Goal: Navigation & Orientation: Understand site structure

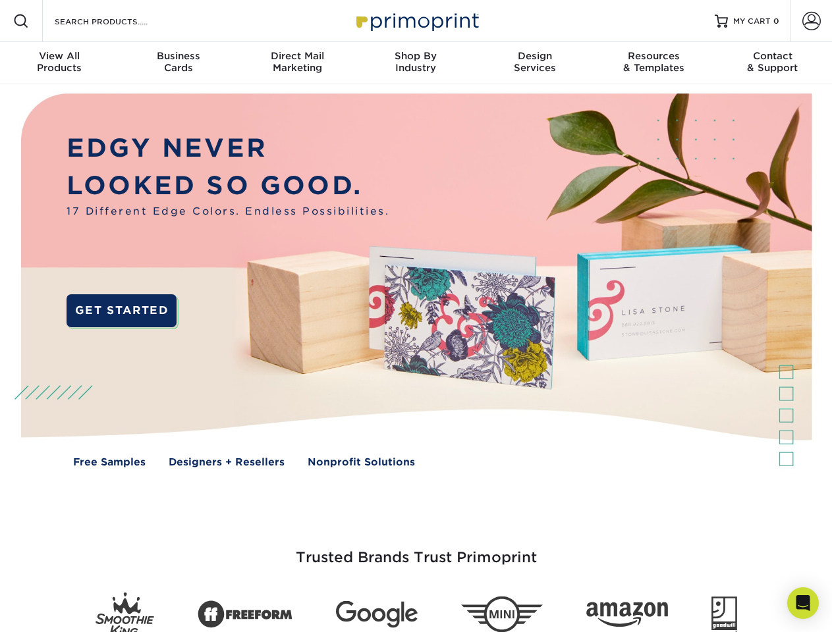
click at [416, 316] on img at bounding box center [415, 290] width 823 height 412
click at [21, 21] on span at bounding box center [21, 21] width 16 height 16
click at [811, 21] on span at bounding box center [811, 21] width 18 height 18
click at [59, 63] on div "View All Products" at bounding box center [59, 62] width 119 height 24
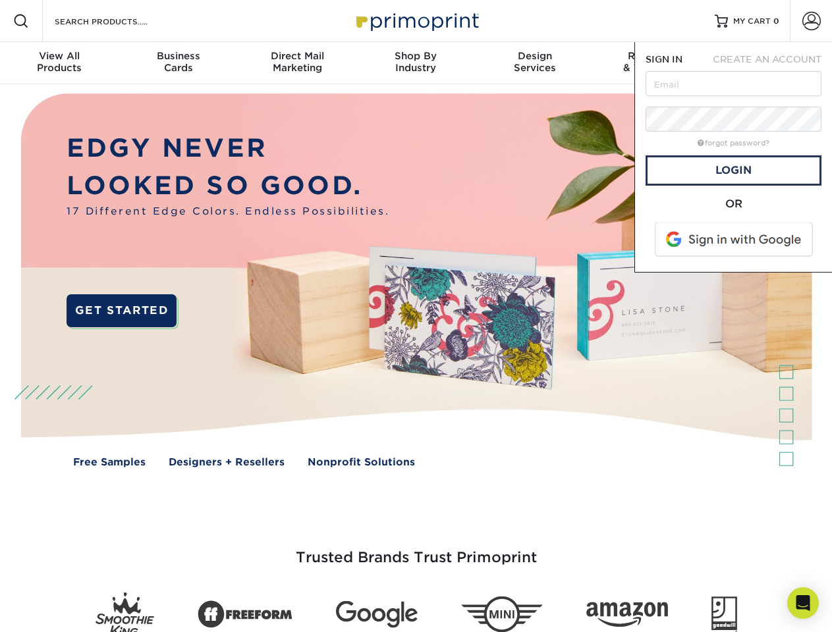
click at [178, 63] on div "Business Cards" at bounding box center [178, 62] width 119 height 24
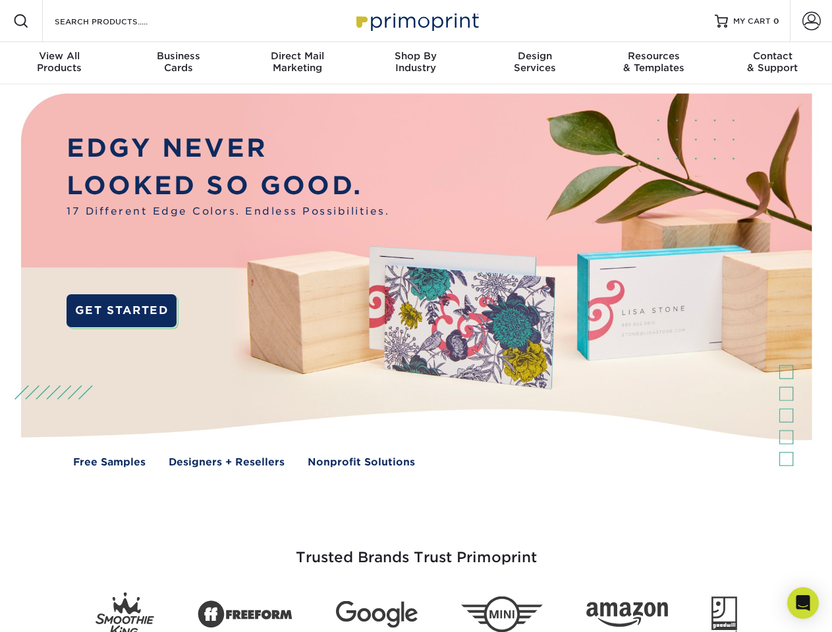
click at [297, 63] on div "Direct Mail Marketing" at bounding box center [297, 62] width 119 height 24
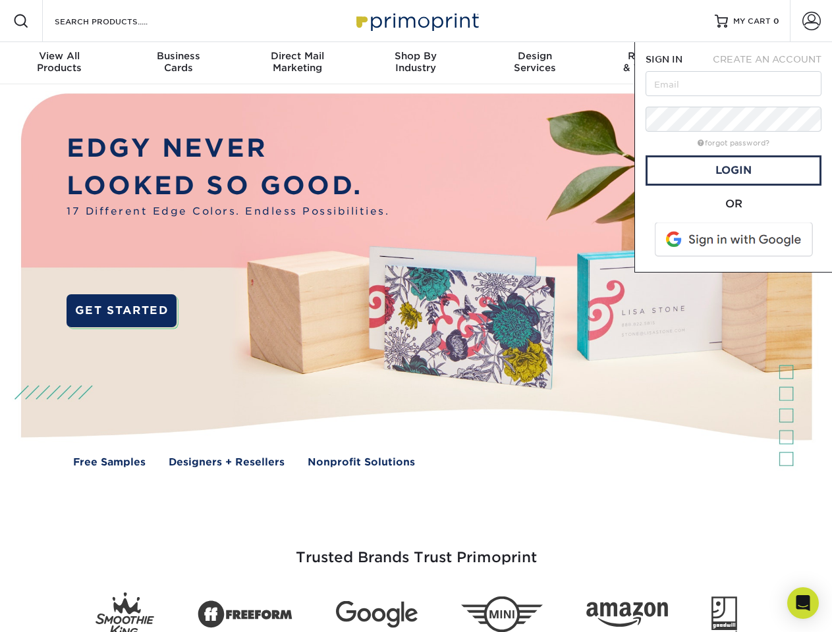
click at [416, 63] on div "Shop By Industry" at bounding box center [415, 62] width 119 height 24
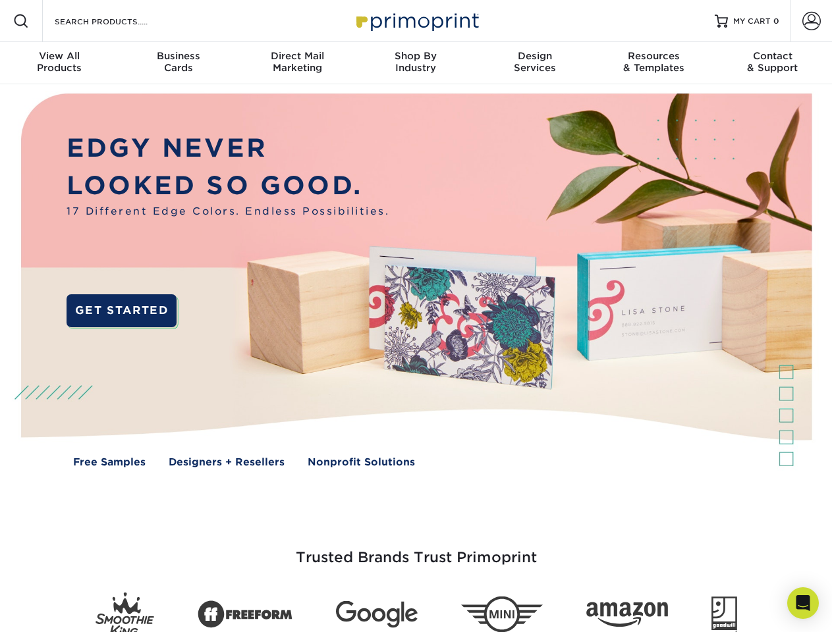
click at [535, 63] on div "Design Services" at bounding box center [535, 62] width 119 height 24
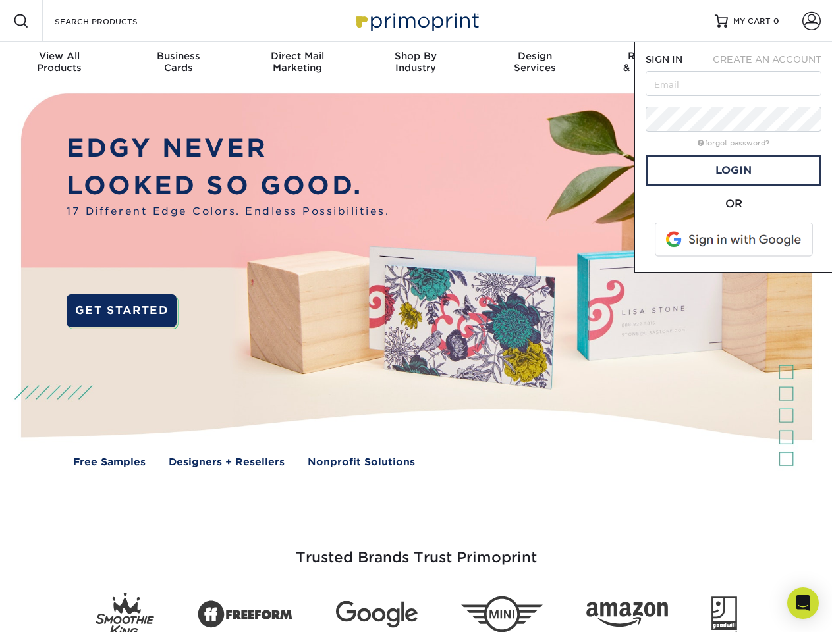
click at [654, 63] on span "SIGN IN" at bounding box center [664, 59] width 37 height 11
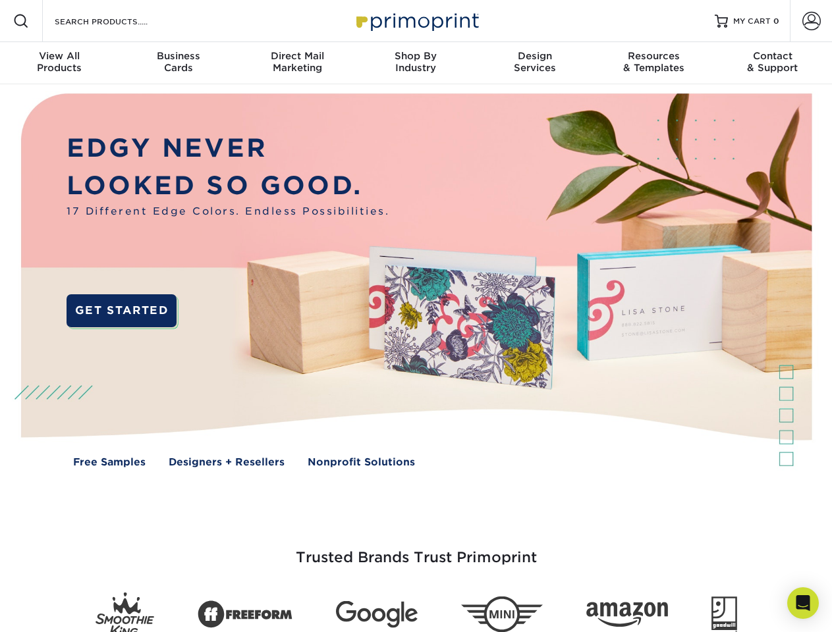
click at [773, 63] on div "Contact & Support" at bounding box center [772, 62] width 119 height 24
